Goal: Task Accomplishment & Management: Complete application form

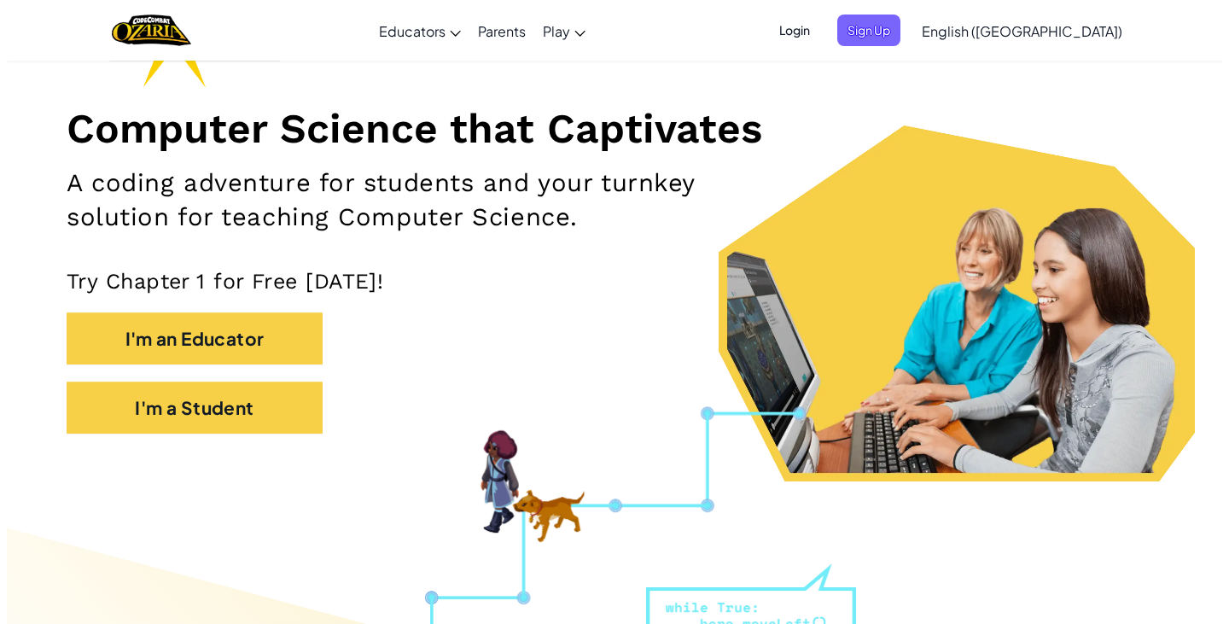
scroll to position [85, 0]
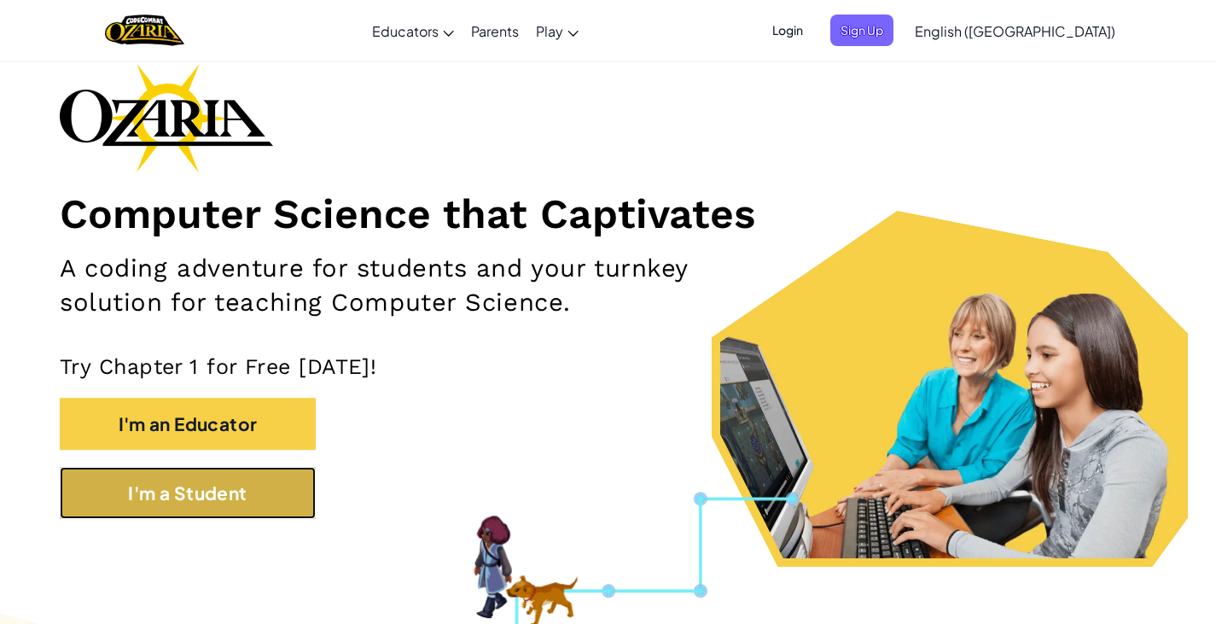
click at [105, 492] on button "I'm a Student" at bounding box center [188, 493] width 256 height 52
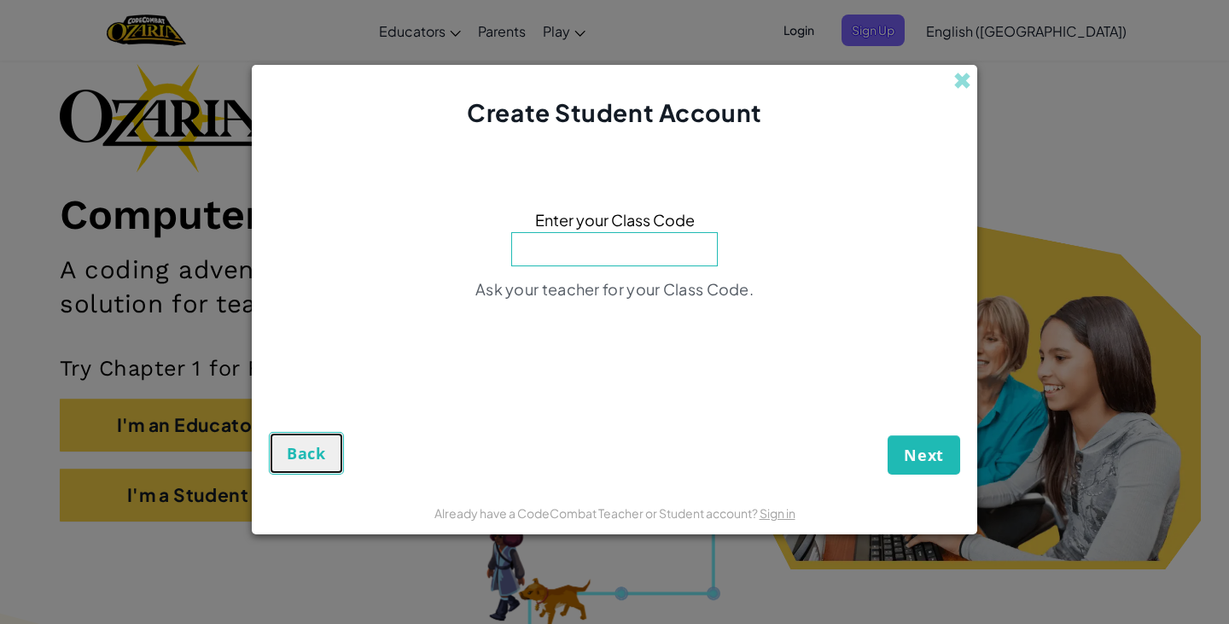
click at [329, 452] on button "Back" at bounding box center [306, 453] width 75 height 43
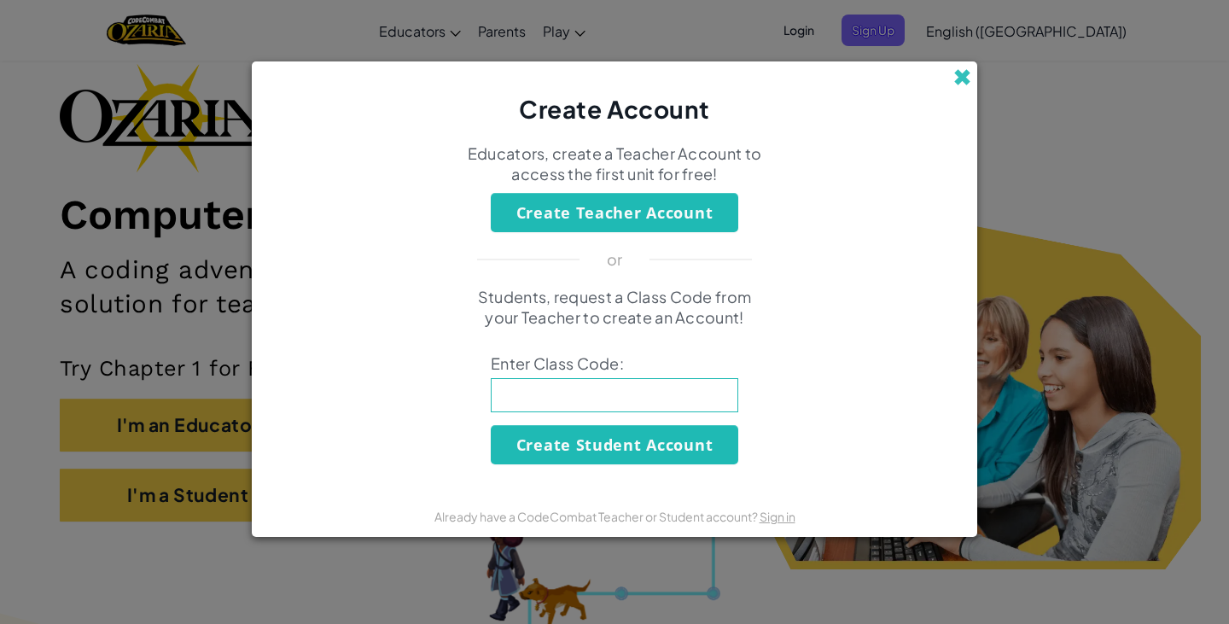
click at [959, 83] on span at bounding box center [962, 77] width 18 height 18
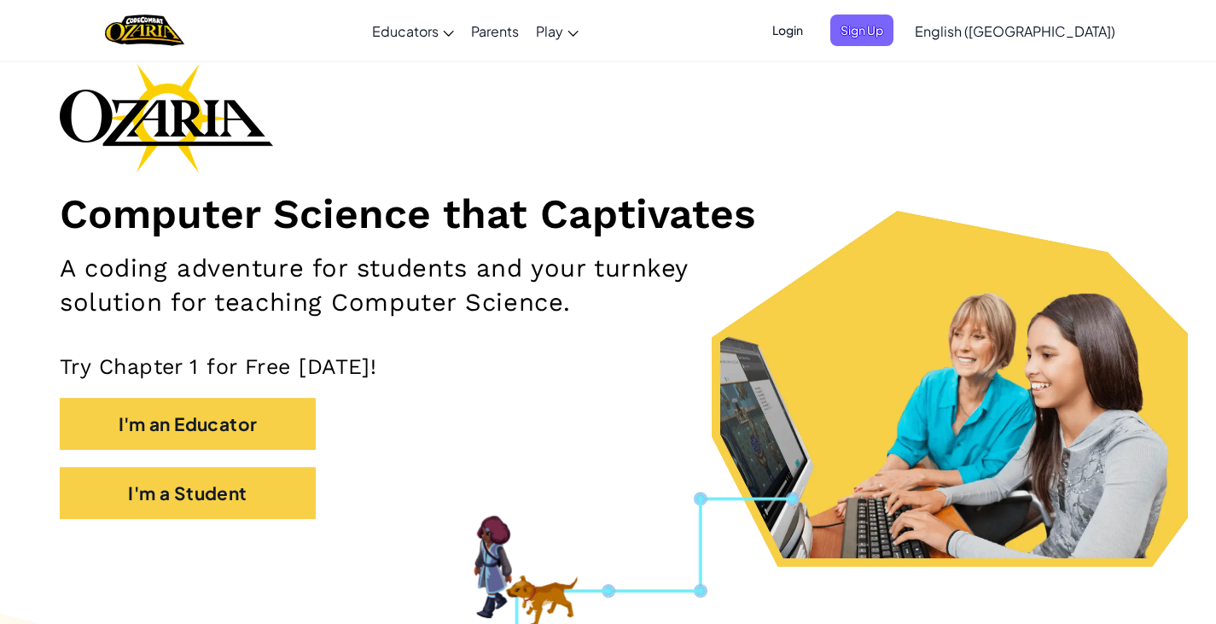
click at [813, 22] on span "Login" at bounding box center [787, 31] width 51 height 32
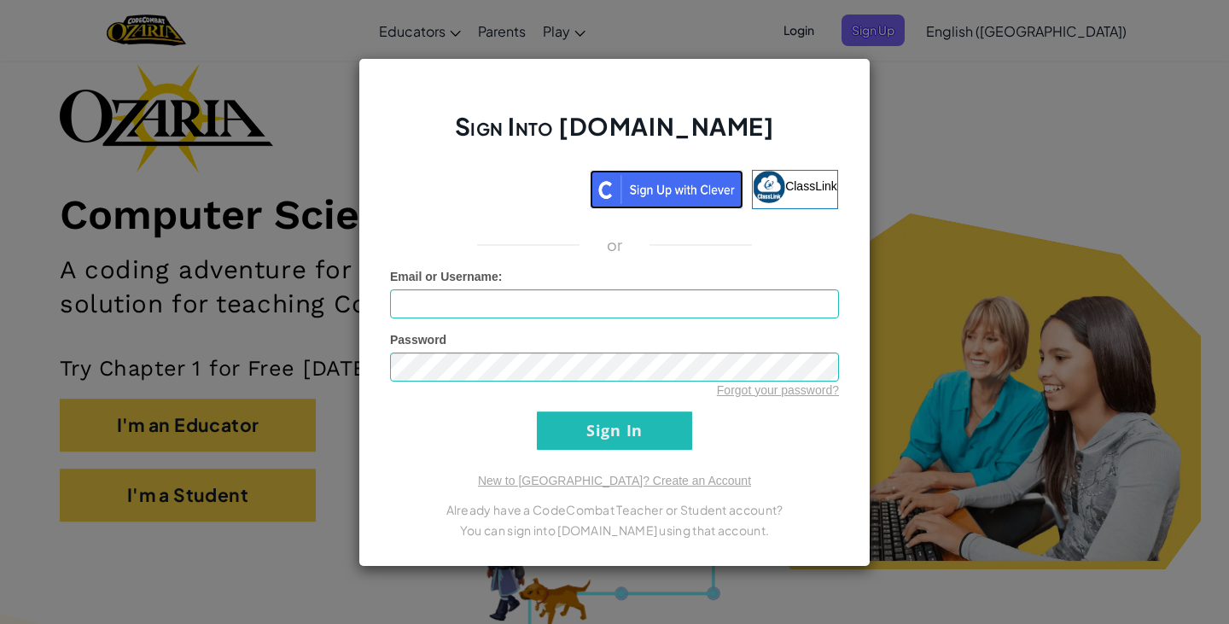
click at [679, 191] on img at bounding box center [667, 189] width 154 height 39
